Goal: Complete application form

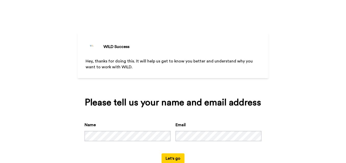
click at [161, 154] on button "Let's go" at bounding box center [172, 159] width 23 height 10
click at [303, 116] on div "WILD Success Hey, thanks for doing this. It will help us get to know you better…" at bounding box center [173, 81] width 346 height 163
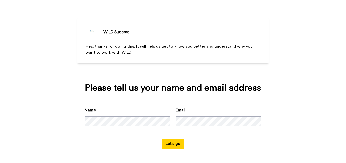
click at [168, 143] on button "Let's go" at bounding box center [172, 144] width 23 height 10
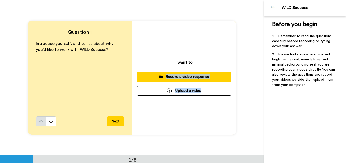
drag, startPoint x: 261, startPoint y: 18, endPoint x: 260, endPoint y: 16, distance: 2.7
click at [260, 16] on div "Question 1 Introduce yourself, and tell us about why you'd like to work with WI…" at bounding box center [132, 78] width 264 height 156
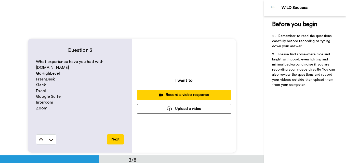
scroll to position [302, 0]
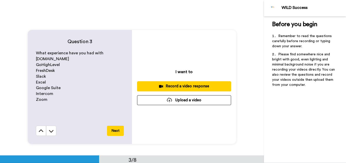
drag, startPoint x: 260, startPoint y: 49, endPoint x: 261, endPoint y: 55, distance: 6.5
click at [261, 55] on div "Question 3 What experience have you had with [DOMAIN_NAME] GoHighLevel FreshDes…" at bounding box center [132, 87] width 264 height 156
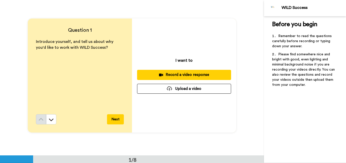
scroll to position [0, 0]
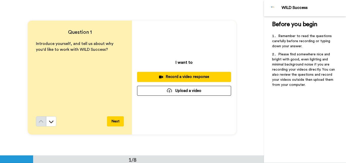
click at [193, 78] on div "Record a video response" at bounding box center [184, 76] width 86 height 5
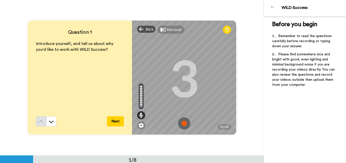
click at [183, 122] on img at bounding box center [184, 124] width 12 height 12
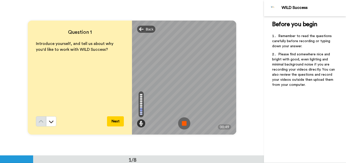
click at [117, 121] on button "Next" at bounding box center [115, 122] width 17 height 10
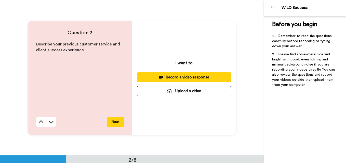
scroll to position [156, 0]
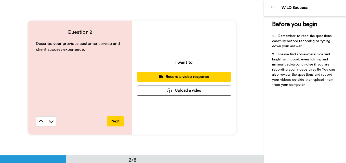
click at [179, 77] on div "Record a video response" at bounding box center [184, 76] width 86 height 5
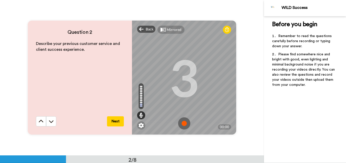
click at [183, 125] on img at bounding box center [184, 124] width 12 height 12
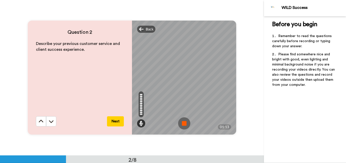
click at [112, 121] on button "Next" at bounding box center [115, 122] width 17 height 10
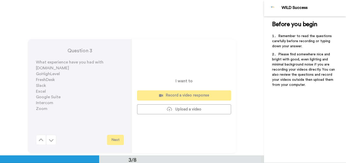
scroll to position [312, 0]
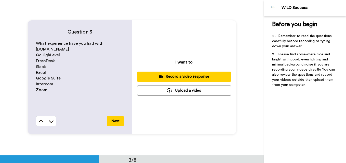
click at [188, 76] on div "Record a video response" at bounding box center [184, 76] width 86 height 5
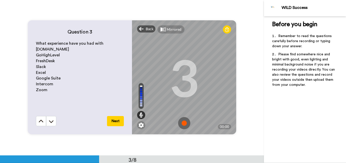
click at [183, 122] on img at bounding box center [184, 123] width 12 height 12
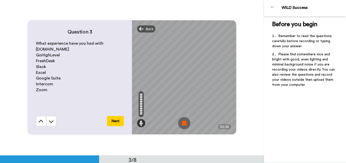
click at [111, 121] on button "Next" at bounding box center [115, 121] width 17 height 10
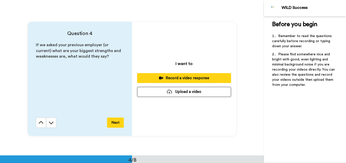
scroll to position [467, 0]
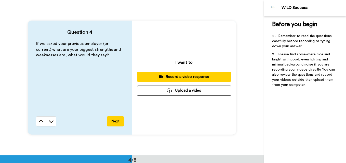
click at [178, 78] on div "Record a video response" at bounding box center [184, 76] width 86 height 5
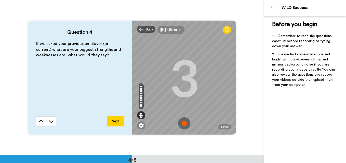
click at [182, 120] on img at bounding box center [184, 124] width 12 height 12
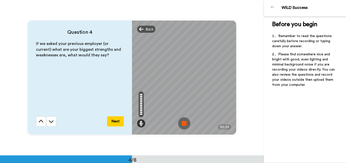
click at [183, 123] on img at bounding box center [184, 124] width 12 height 12
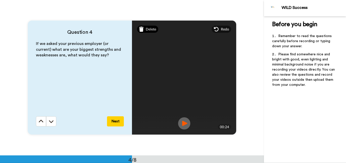
click at [149, 27] on span "Delete" at bounding box center [151, 29] width 10 height 5
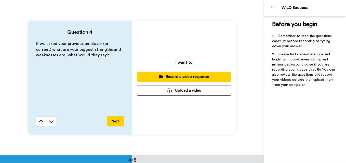
click at [174, 80] on button "Record a video response" at bounding box center [184, 77] width 94 height 10
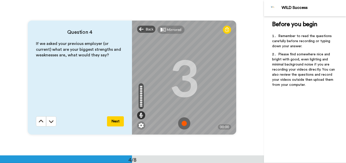
click at [183, 121] on img at bounding box center [184, 124] width 12 height 12
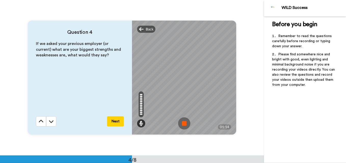
click at [120, 121] on button "Next" at bounding box center [115, 122] width 17 height 10
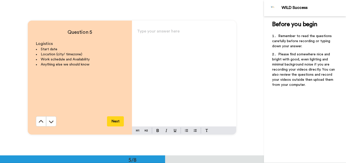
scroll to position [623, 0]
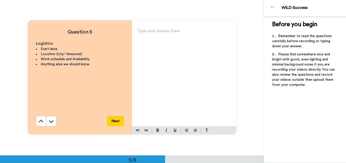
click at [161, 39] on div "Type your answer here ﻿" at bounding box center [184, 76] width 104 height 99
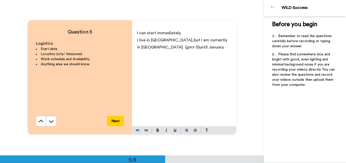
click at [164, 47] on span "I live in [GEOGRAPHIC_DATA],but I am currently in [GEOGRAPHIC_DATA] (gmt-3)unti…" at bounding box center [182, 43] width 91 height 11
click at [213, 48] on p "I live in [GEOGRAPHIC_DATA],but I am currently in [GEOGRAPHIC_DATA] (GMT-3) unt…" at bounding box center [184, 44] width 94 height 14
click at [154, 53] on span "I can worl full time," at bounding box center [155, 54] width 37 height 4
click at [142, 67] on div "I can start immediately. I live in [GEOGRAPHIC_DATA],but I am currently in [GEO…" at bounding box center [184, 76] width 104 height 99
click at [181, 55] on p "I can work [DEMOGRAPHIC_DATA]," at bounding box center [184, 54] width 94 height 7
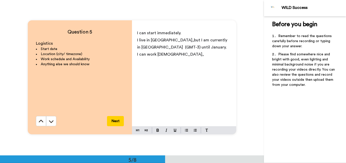
click at [160, 63] on div "I can start immediately. I live in [GEOGRAPHIC_DATA],but I am currently in [GEO…" at bounding box center [184, 76] width 104 height 99
click at [181, 55] on p "I can work [DEMOGRAPHIC_DATA]," at bounding box center [184, 54] width 94 height 7
click at [190, 59] on p "I can work [DEMOGRAPHIC_DATA], I am only busy on Saturdays from 11 am to 2 pm b…" at bounding box center [184, 58] width 94 height 14
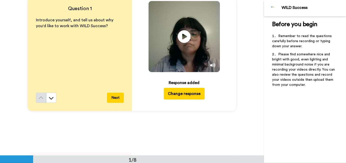
scroll to position [0, 0]
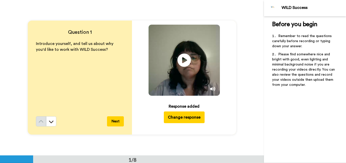
click at [182, 61] on icon "Play/Pause" at bounding box center [183, 60] width 13 height 24
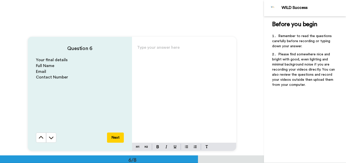
scroll to position [764, 0]
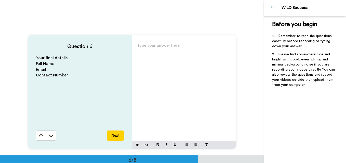
click at [160, 53] on div "Type your answer here ﻿" at bounding box center [184, 91] width 104 height 99
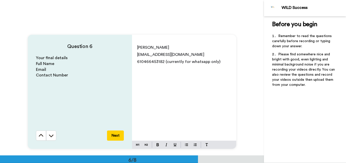
click at [222, 61] on p "610466453182 (currently for whatsapp only)" at bounding box center [184, 61] width 94 height 7
click at [190, 77] on div "[PERSON_NAME] [EMAIL_ADDRESS][DOMAIN_NAME] 610466453182 (currently for whatsapp…" at bounding box center [184, 91] width 104 height 99
click at [218, 69] on p "Contact phone in [GEOGRAPHIC_DATA] [PHONE_NUMBER]" at bounding box center [184, 72] width 94 height 14
click at [117, 135] on button "Next" at bounding box center [115, 136] width 17 height 10
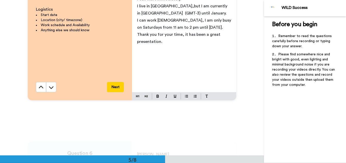
scroll to position [661, 0]
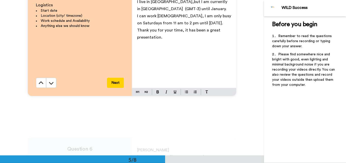
click at [112, 83] on button "Next" at bounding box center [115, 83] width 17 height 10
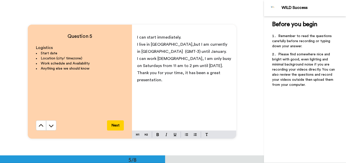
scroll to position [644, 0]
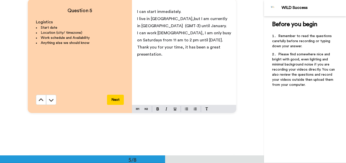
click at [114, 102] on button "Next" at bounding box center [115, 100] width 17 height 10
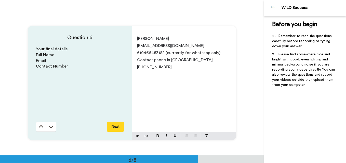
scroll to position [779, 0]
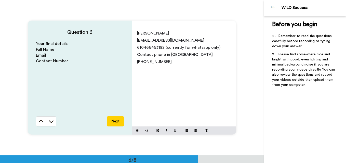
click at [117, 122] on button "Next" at bounding box center [115, 122] width 17 height 10
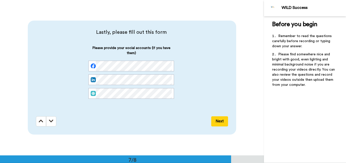
scroll to position [934, 0]
click at [221, 120] on button "Next" at bounding box center [219, 121] width 17 height 10
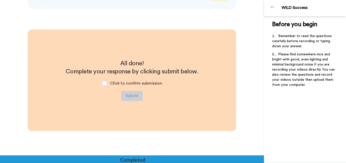
scroll to position [1063, 0]
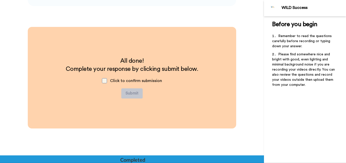
click at [102, 81] on span at bounding box center [104, 80] width 5 height 5
click at [129, 92] on button "Submit" at bounding box center [131, 94] width 21 height 10
